Goal: Task Accomplishment & Management: Use online tool/utility

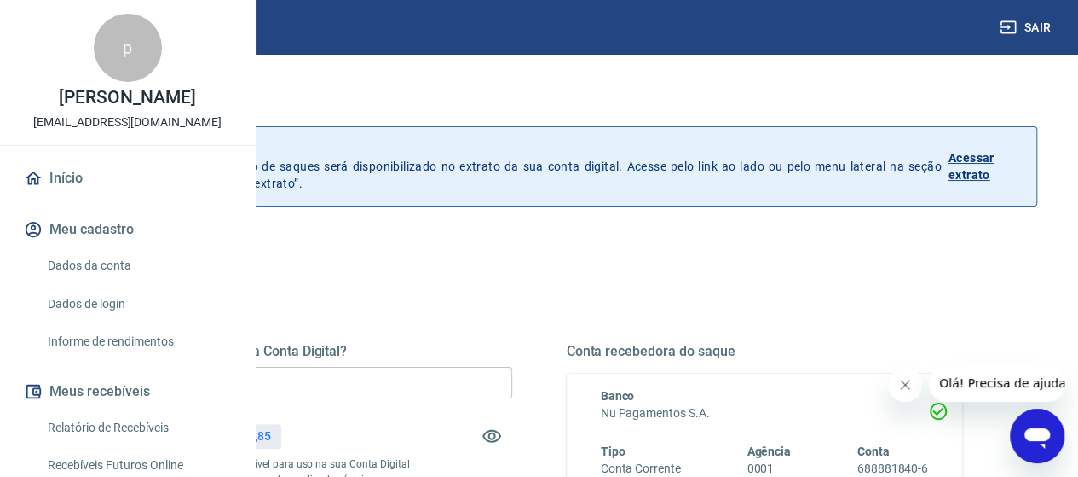
click at [431, 388] on input "R$ 0,00" at bounding box center [314, 383] width 396 height 32
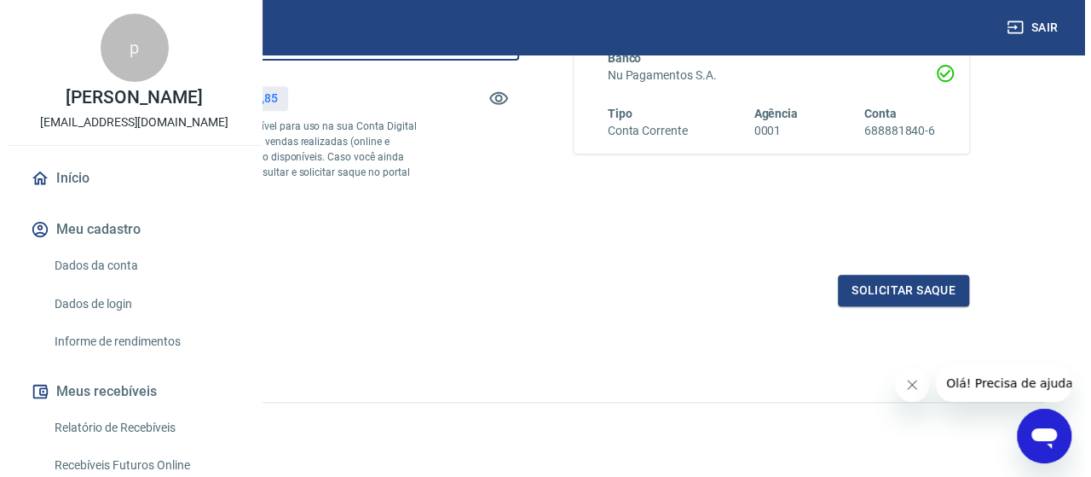
scroll to position [396, 0]
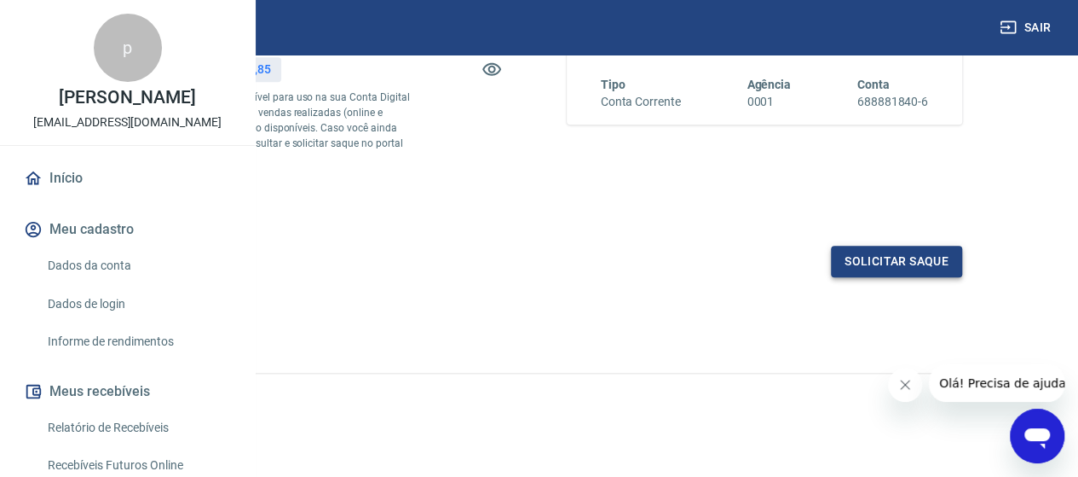
type input "R$ 2.644,85"
click at [878, 270] on button "Solicitar saque" at bounding box center [896, 262] width 131 height 32
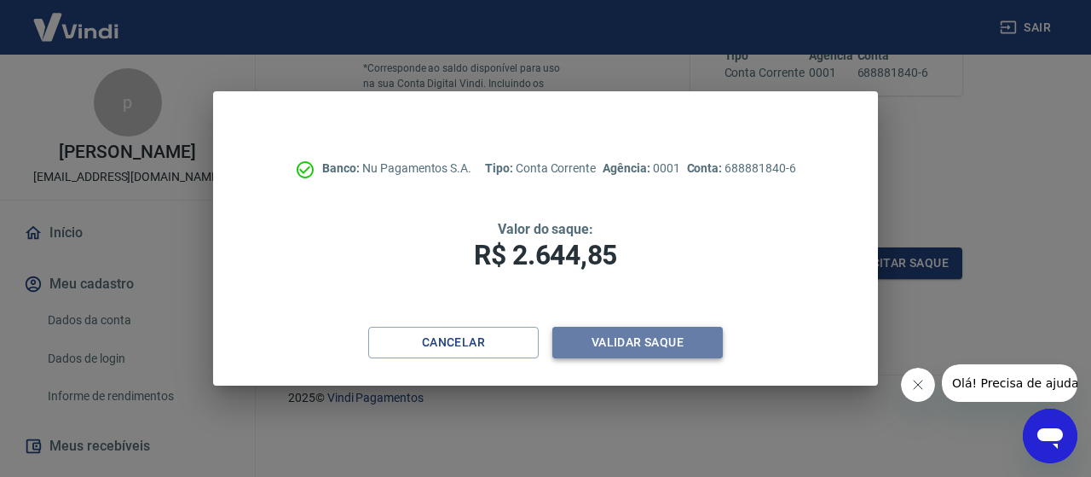
click at [627, 332] on button "Validar saque" at bounding box center [637, 343] width 170 height 32
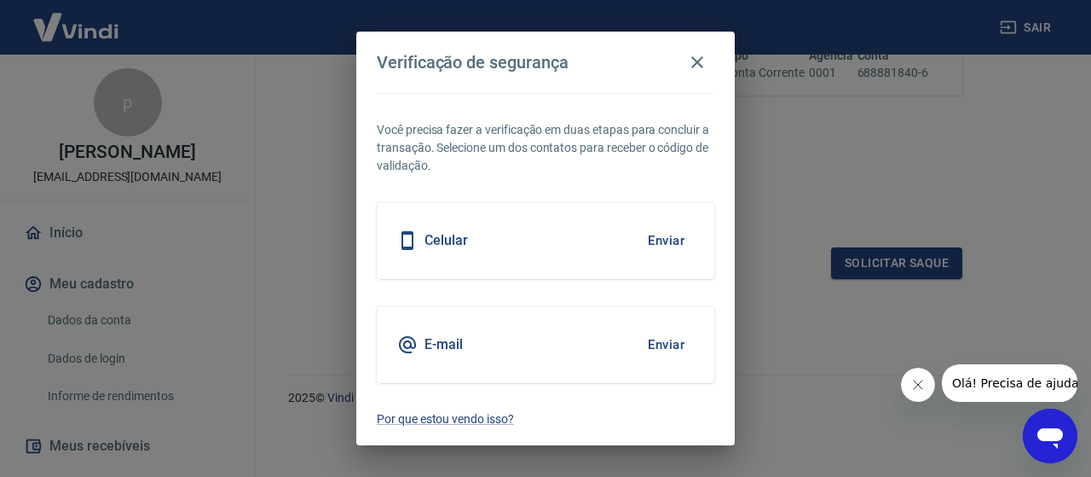
click at [650, 243] on button "Enviar" at bounding box center [666, 240] width 55 height 36
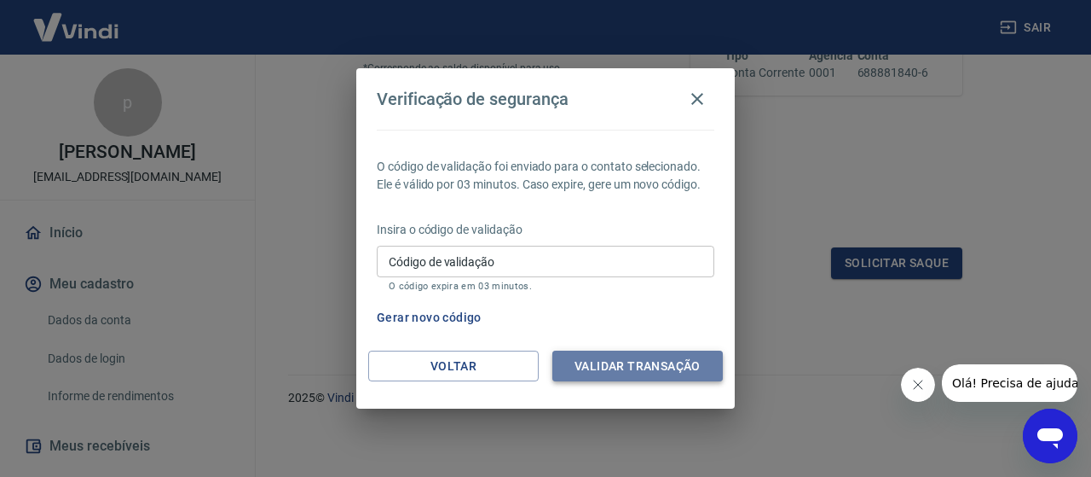
click at [644, 364] on button "Validar transação" at bounding box center [637, 366] width 170 height 32
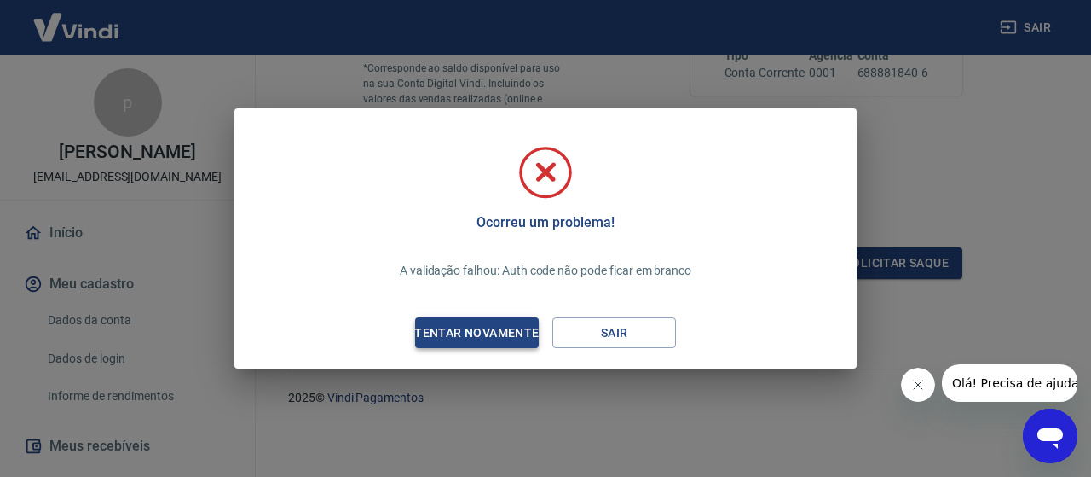
click at [453, 332] on div "Tentar novamente" at bounding box center [476, 332] width 165 height 21
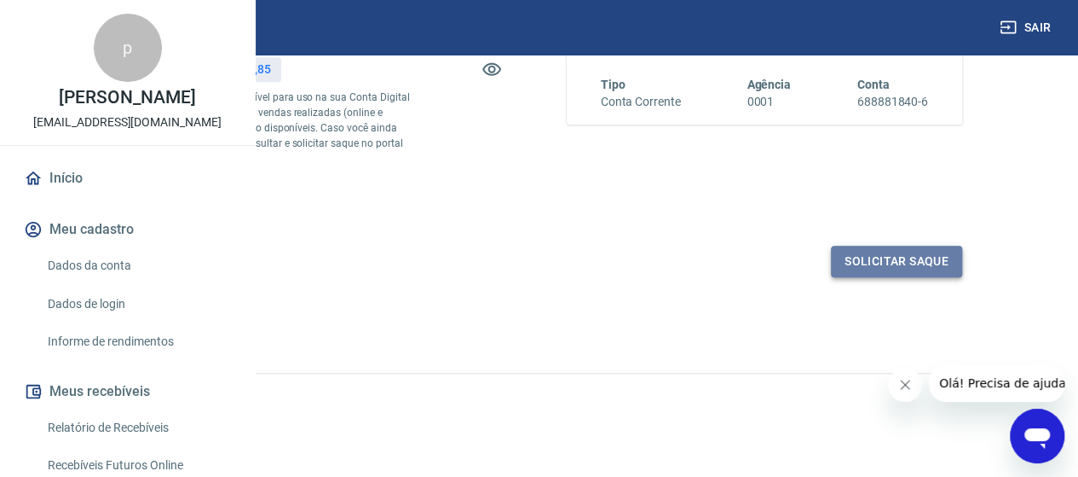
click at [901, 270] on button "Solicitar saque" at bounding box center [896, 262] width 131 height 32
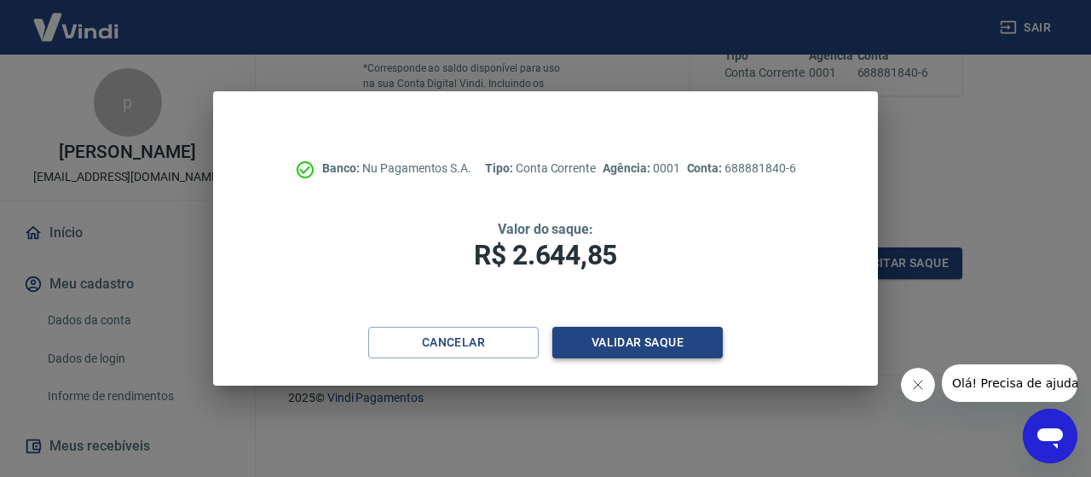
click at [624, 344] on button "Validar saque" at bounding box center [637, 343] width 170 height 32
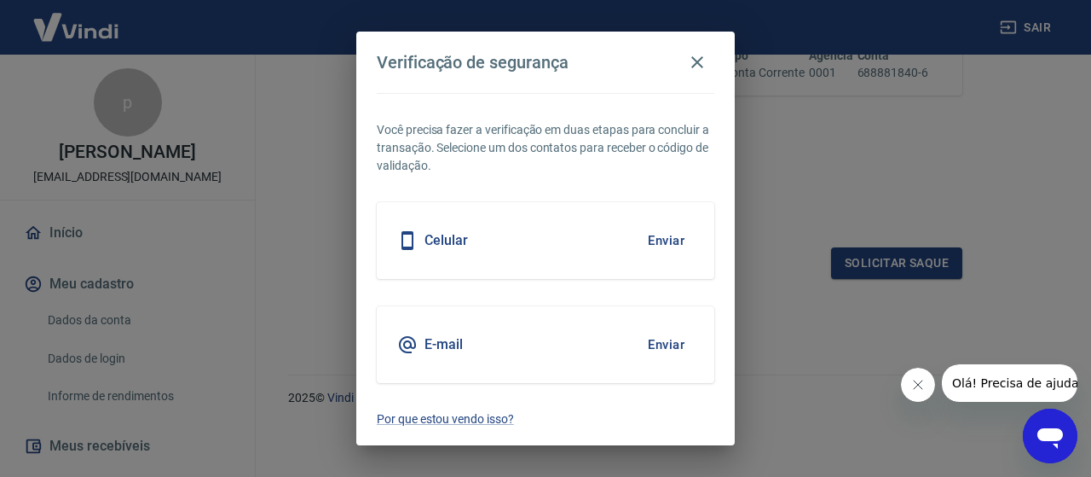
click at [661, 240] on button "Enviar" at bounding box center [666, 240] width 55 height 36
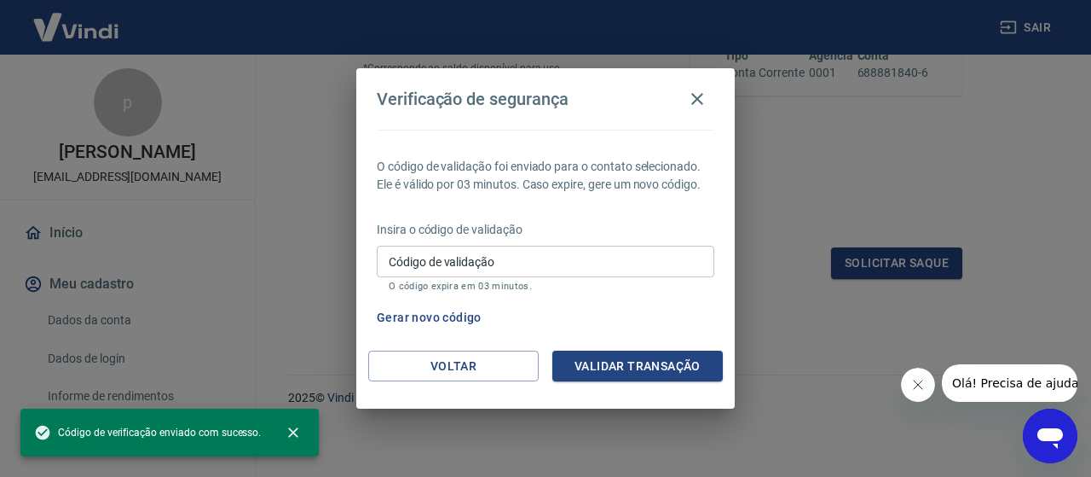
click at [668, 234] on p "Insira o código de validação" at bounding box center [546, 230] width 338 height 18
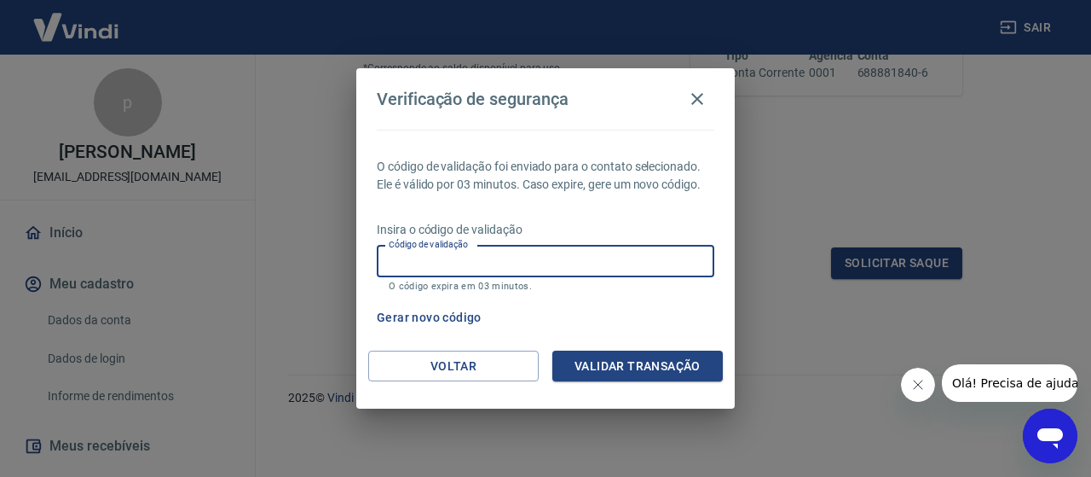
click at [432, 263] on input "Código de validação" at bounding box center [546, 262] width 338 height 32
type input "4"
type input "895765"
click at [626, 368] on button "Validar transação" at bounding box center [637, 366] width 170 height 32
